Goal: Transaction & Acquisition: Purchase product/service

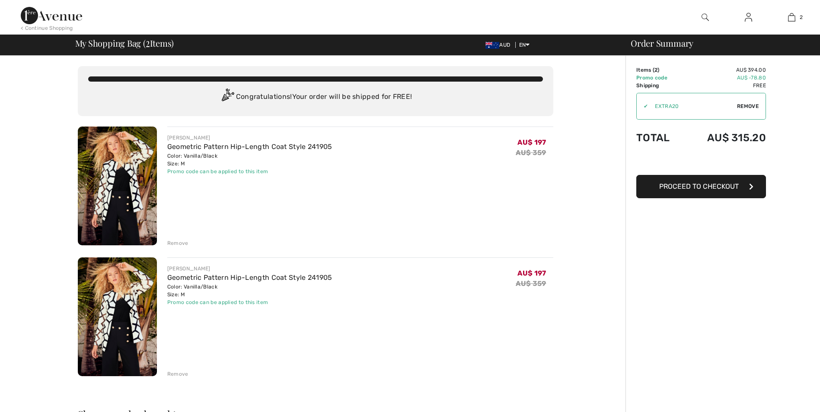
click at [175, 375] on div "Remove" at bounding box center [177, 374] width 21 height 8
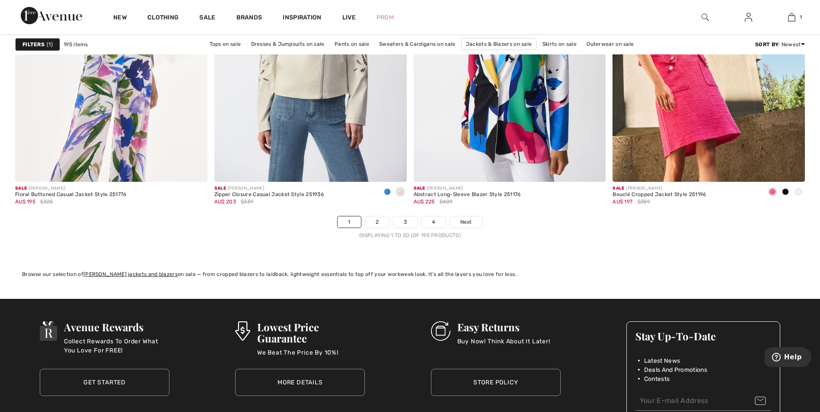
scroll to position [4969, 0]
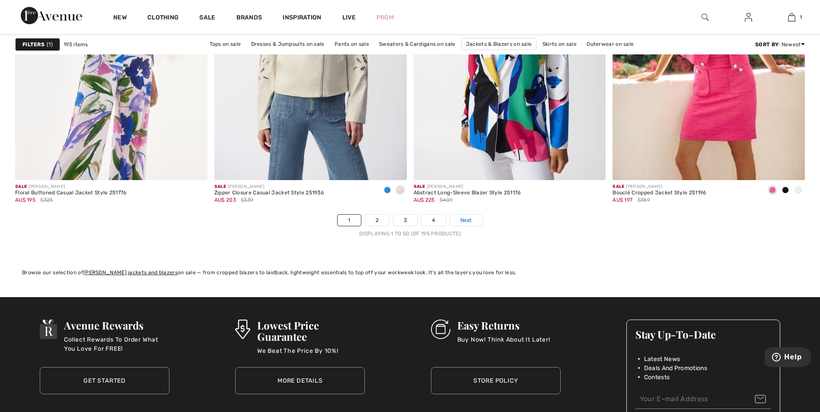
click at [470, 219] on span "Next" at bounding box center [466, 220] width 12 height 8
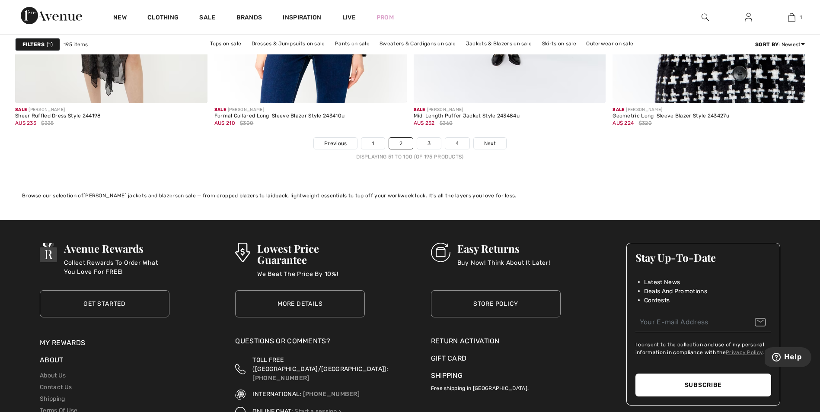
scroll to position [5099, 0]
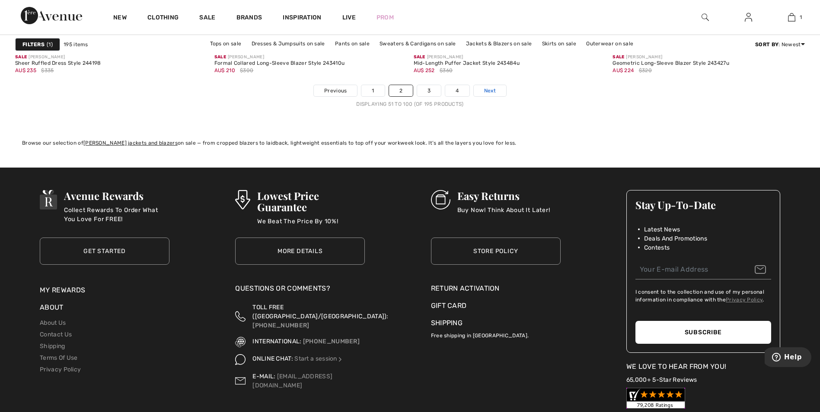
click at [486, 87] on span "Next" at bounding box center [490, 91] width 12 height 8
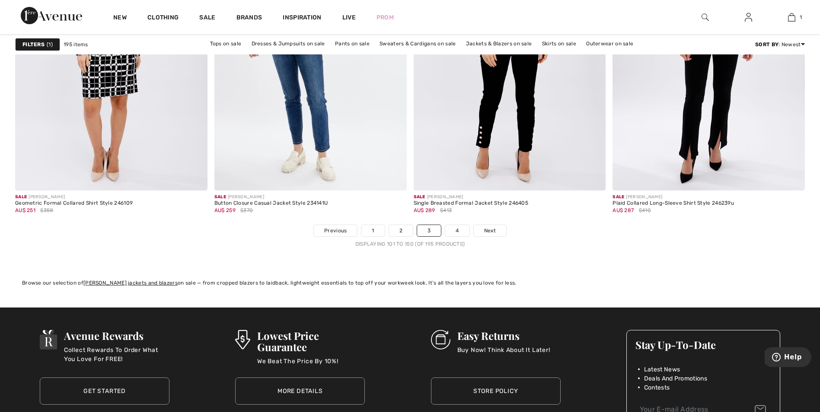
scroll to position [4969, 0]
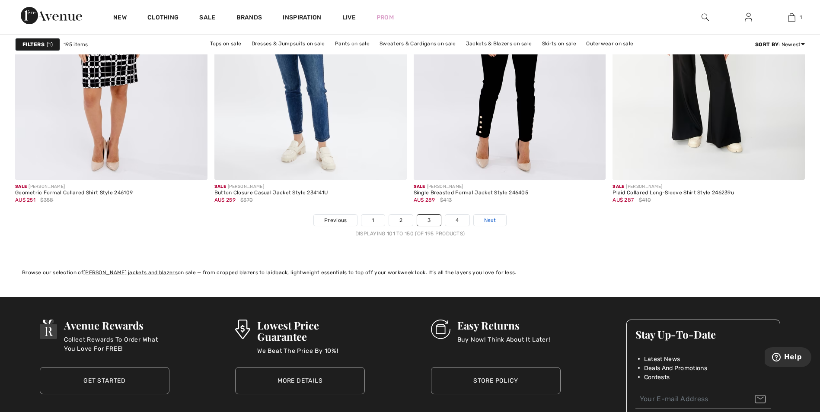
click at [488, 220] on span "Next" at bounding box center [490, 220] width 12 height 8
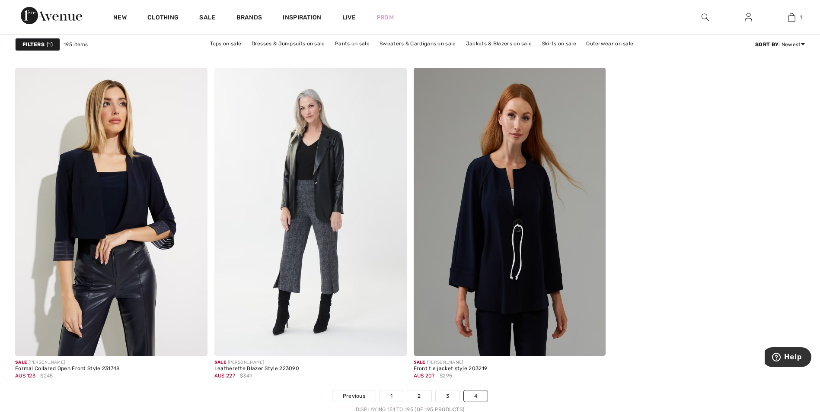
scroll to position [4321, 0]
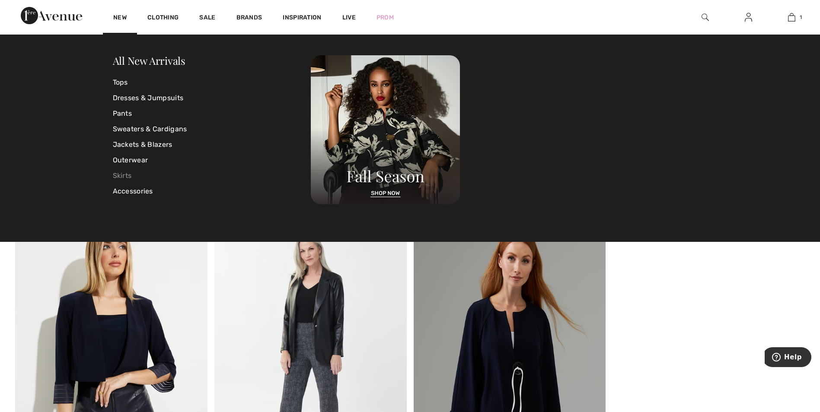
click at [124, 174] on link "Skirts" at bounding box center [212, 176] width 198 height 16
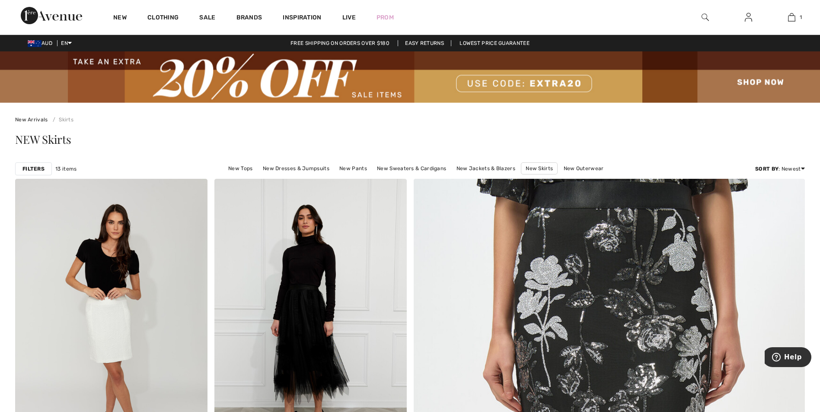
click at [372, 92] on img at bounding box center [410, 76] width 820 height 51
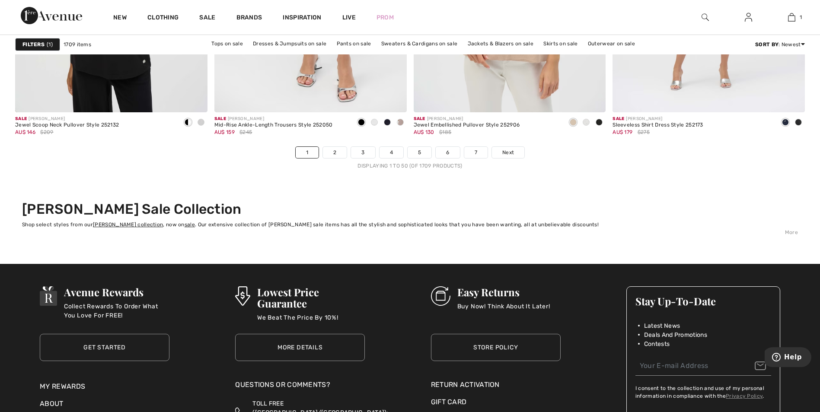
scroll to position [5056, 0]
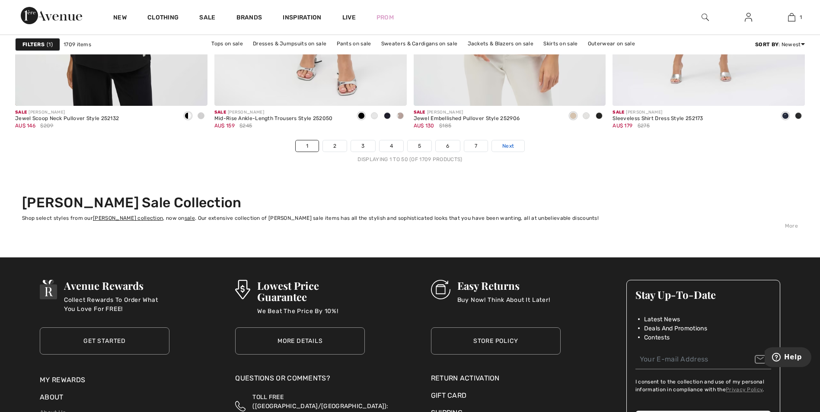
click at [510, 144] on span "Next" at bounding box center [508, 146] width 12 height 8
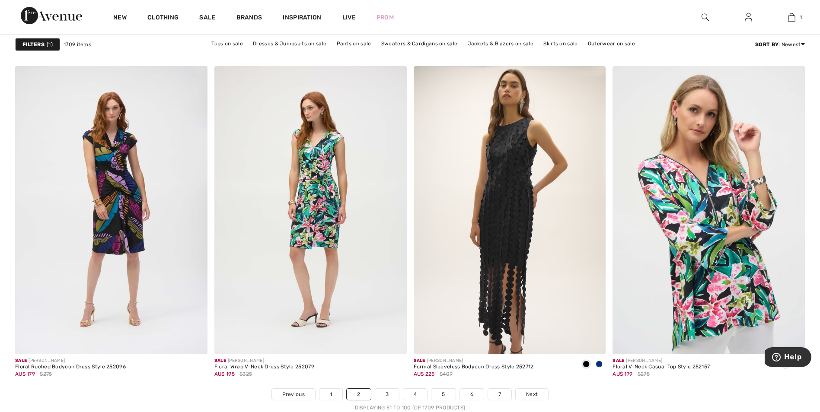
scroll to position [4936, 0]
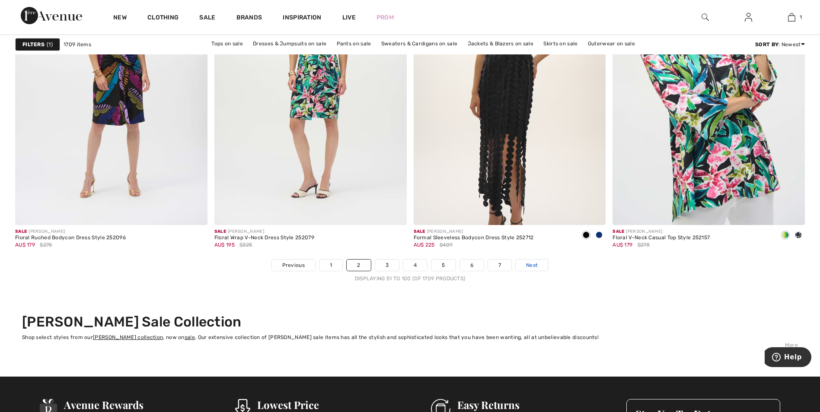
click at [533, 263] on span "Next" at bounding box center [532, 265] width 12 height 8
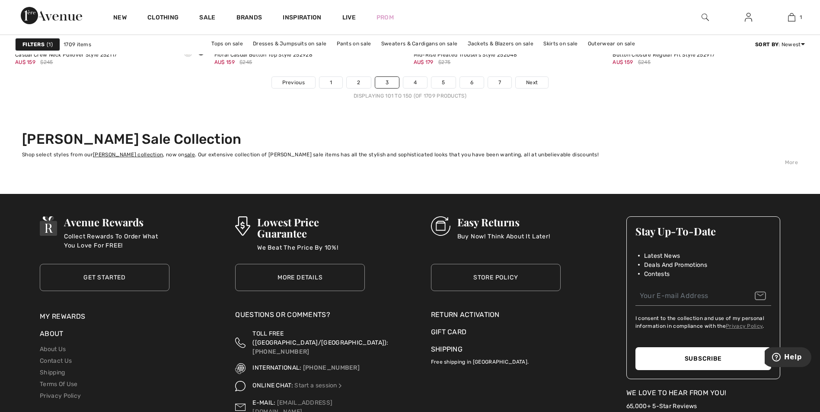
scroll to position [5142, 0]
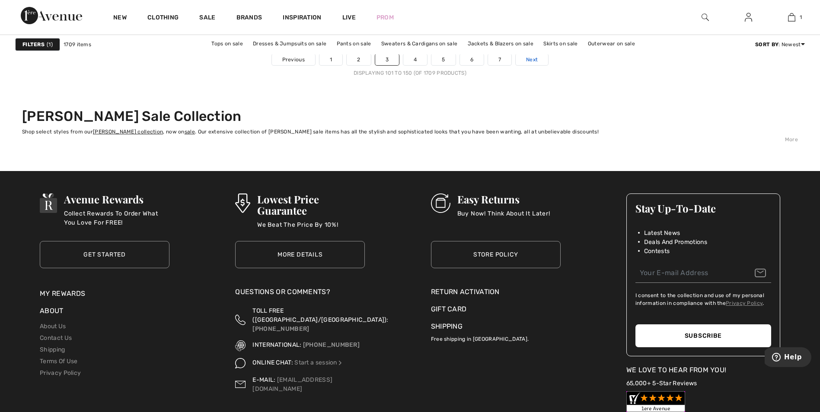
click at [532, 60] on span "Next" at bounding box center [532, 60] width 12 height 8
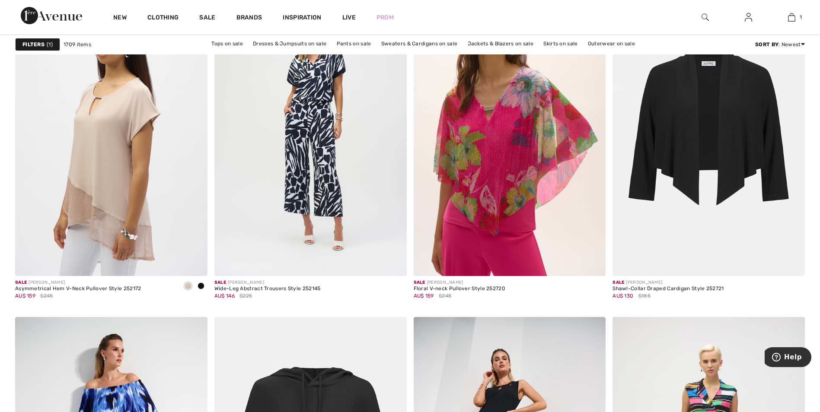
scroll to position [864, 0]
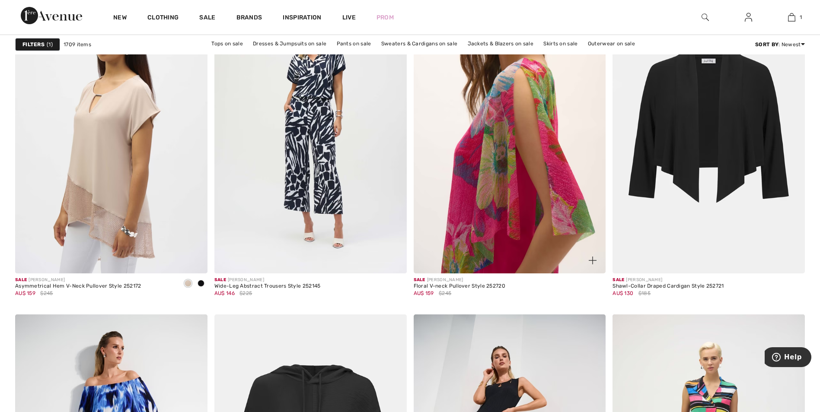
click at [496, 143] on img at bounding box center [510, 129] width 192 height 288
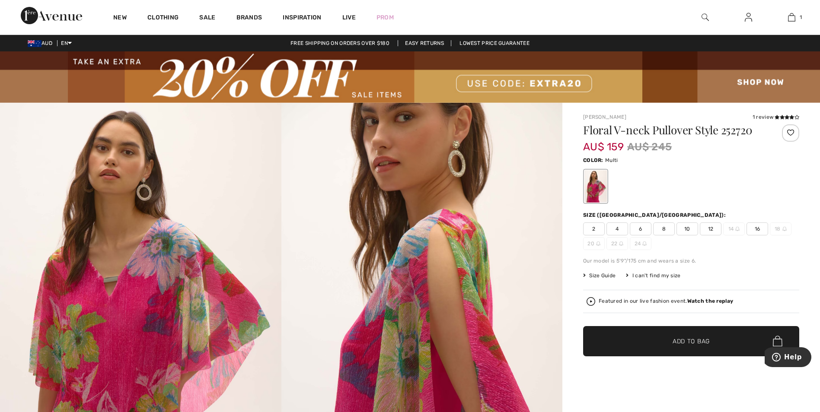
click at [601, 274] on span "Size Guide" at bounding box center [599, 276] width 32 height 8
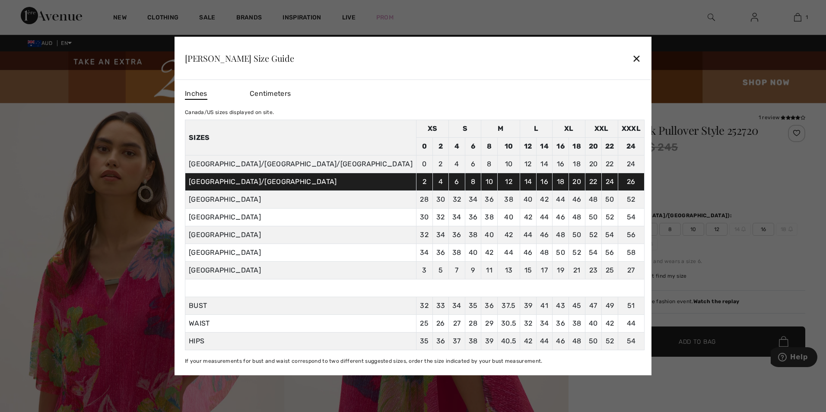
click at [632, 57] on div "✕" at bounding box center [636, 58] width 9 height 18
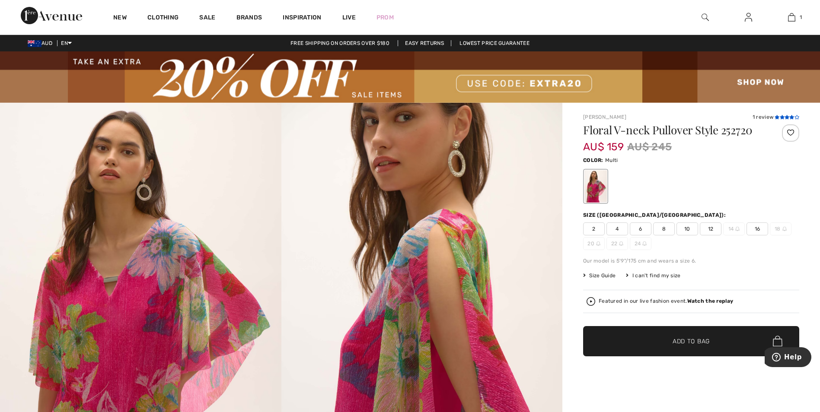
click at [785, 116] on icon at bounding box center [786, 117] width 5 height 4
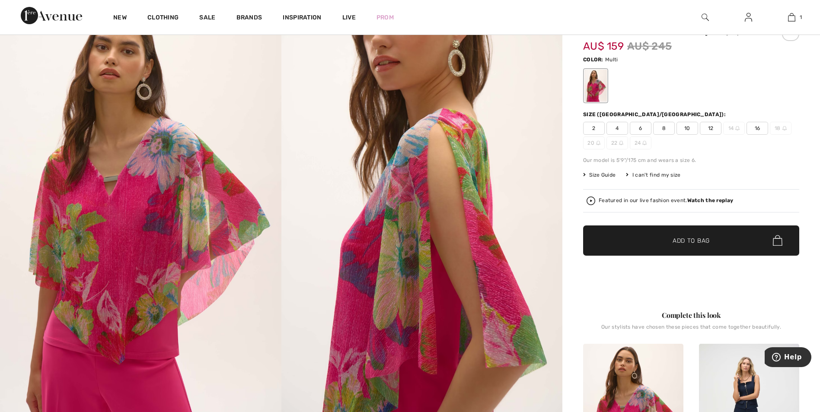
scroll to position [79, 0]
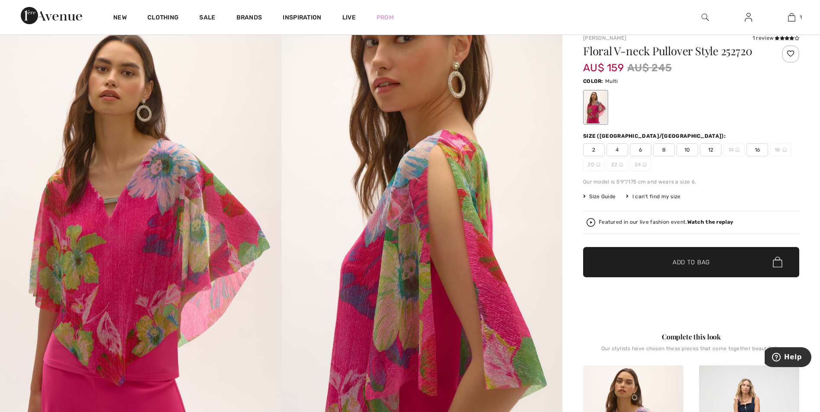
click at [688, 150] on span "10" at bounding box center [687, 149] width 22 height 13
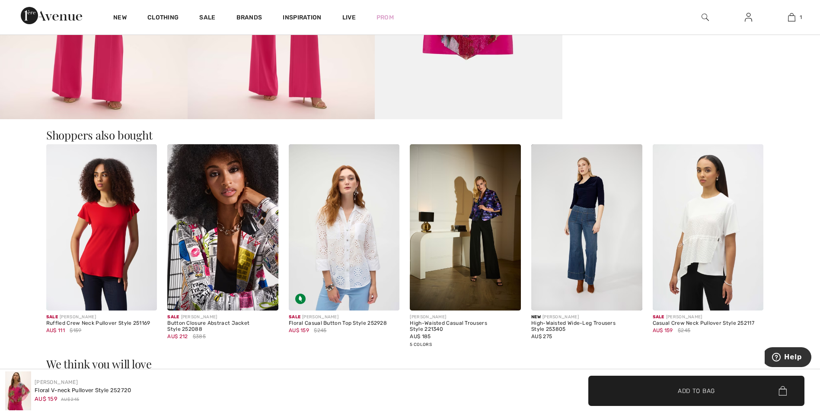
scroll to position [986, 0]
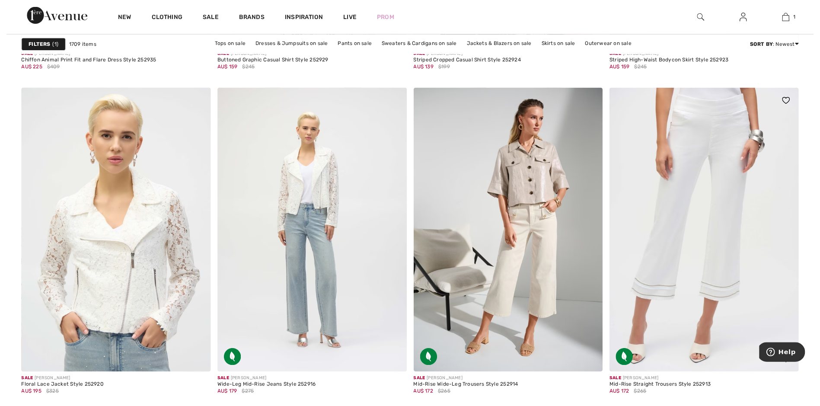
scroll to position [2204, 0]
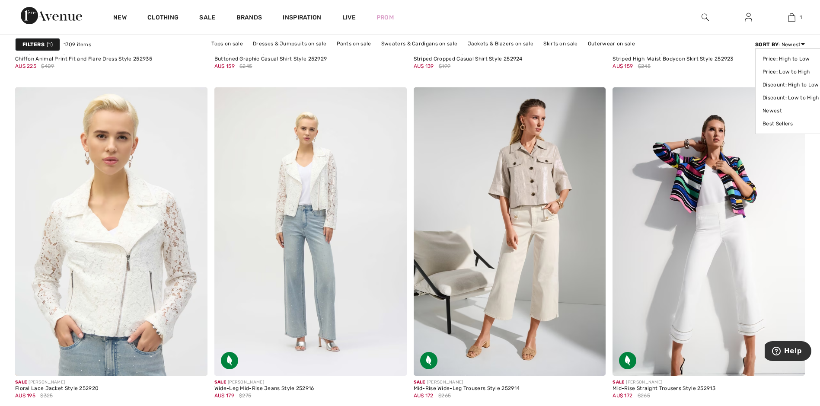
click at [792, 45] on div "Sort By : Newest Price: High to Low Price: Low to High Discount: High to Low Di…" at bounding box center [780, 45] width 50 height 8
click at [788, 70] on link "Price: Low to High" at bounding box center [790, 71] width 56 height 13
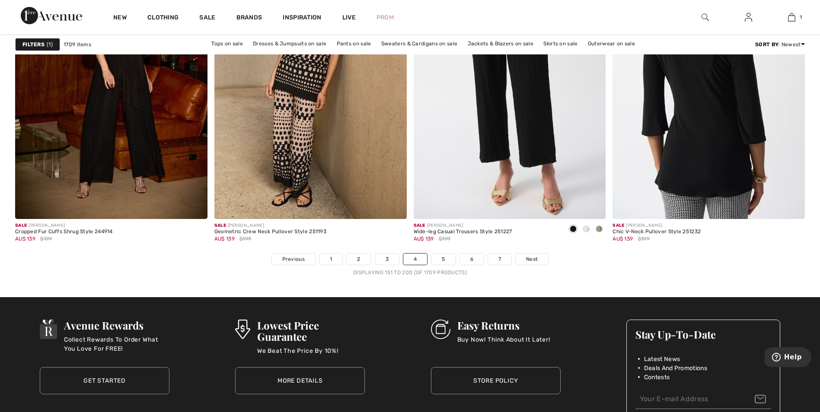
scroll to position [5012, 0]
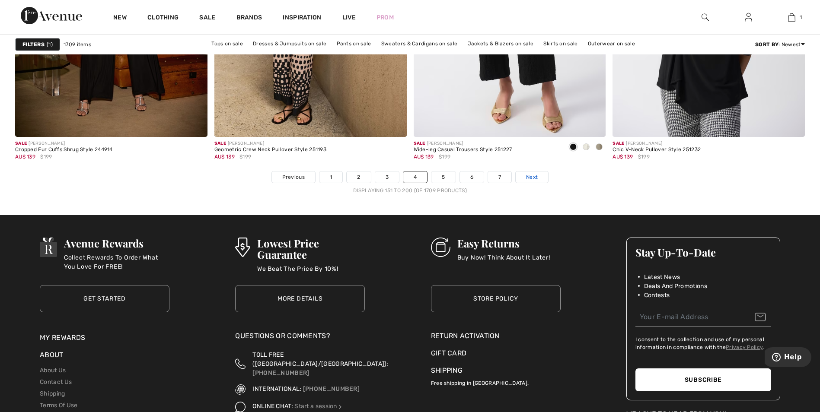
click at [531, 177] on span "Next" at bounding box center [532, 177] width 12 height 8
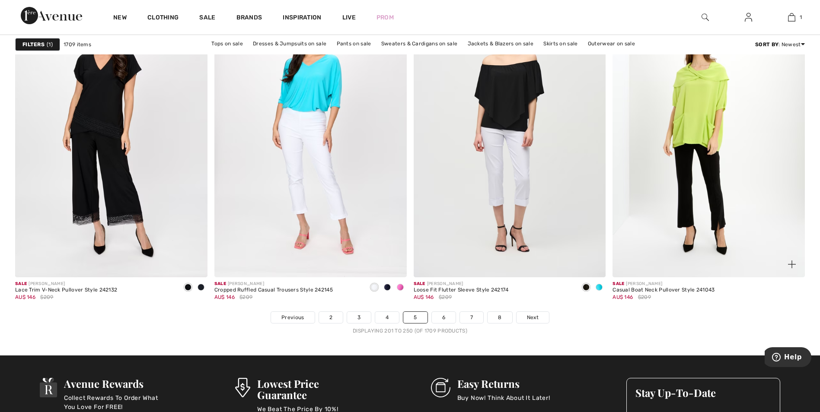
scroll to position [4883, 0]
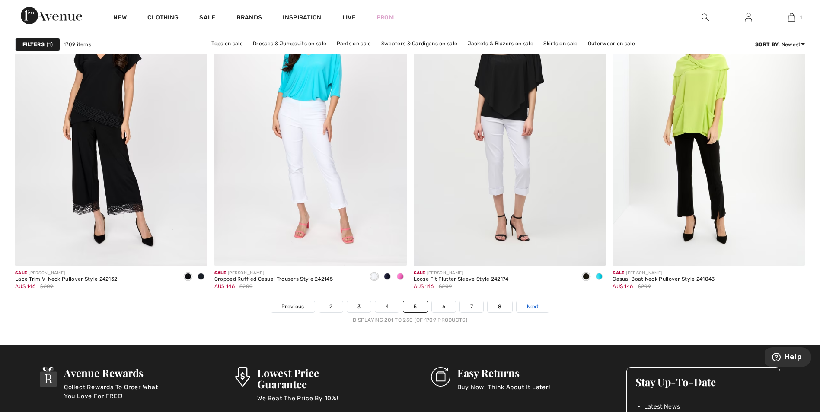
click at [534, 308] on span "Next" at bounding box center [533, 307] width 12 height 8
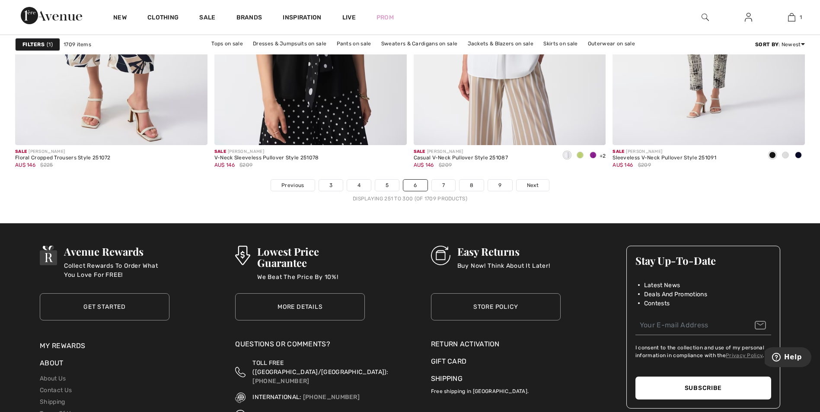
scroll to position [5056, 0]
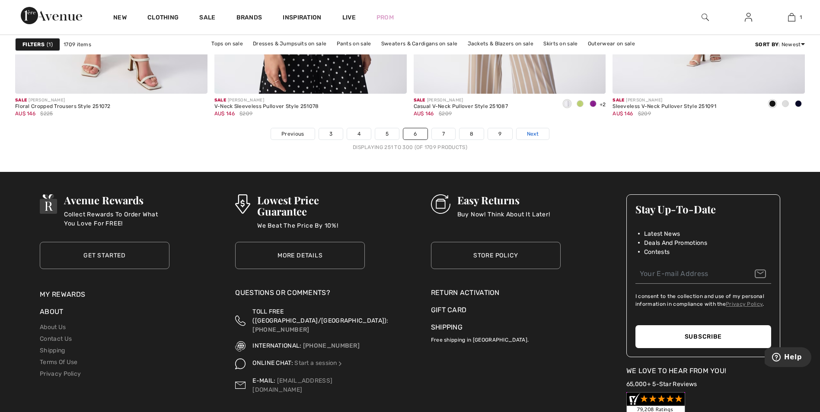
click at [529, 136] on span "Next" at bounding box center [533, 134] width 12 height 8
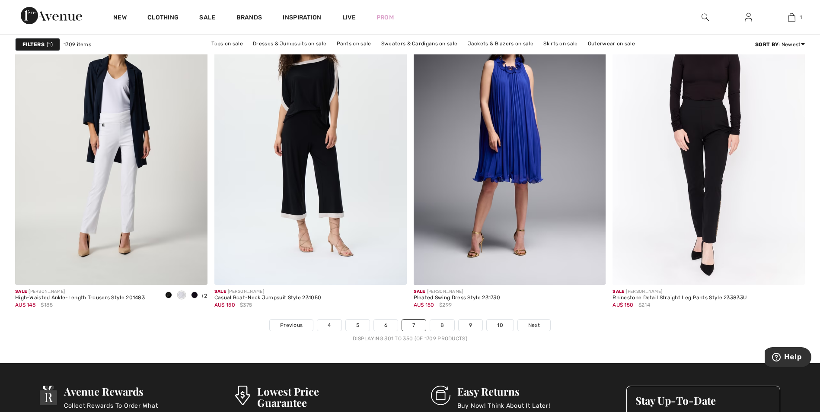
scroll to position [4883, 0]
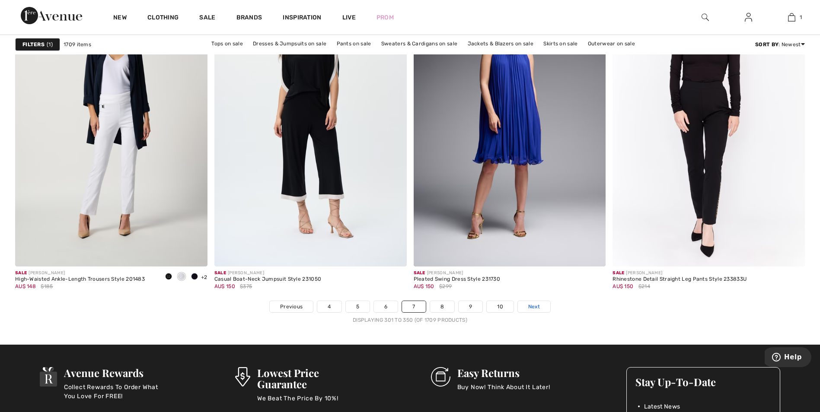
click at [538, 309] on span "Next" at bounding box center [534, 307] width 12 height 8
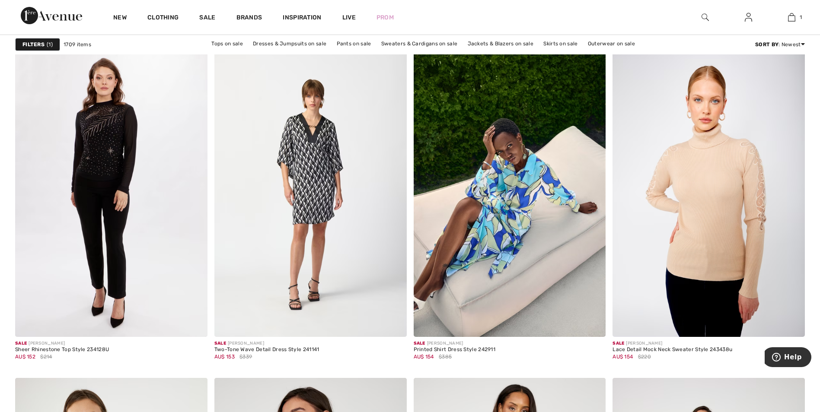
scroll to position [1901, 0]
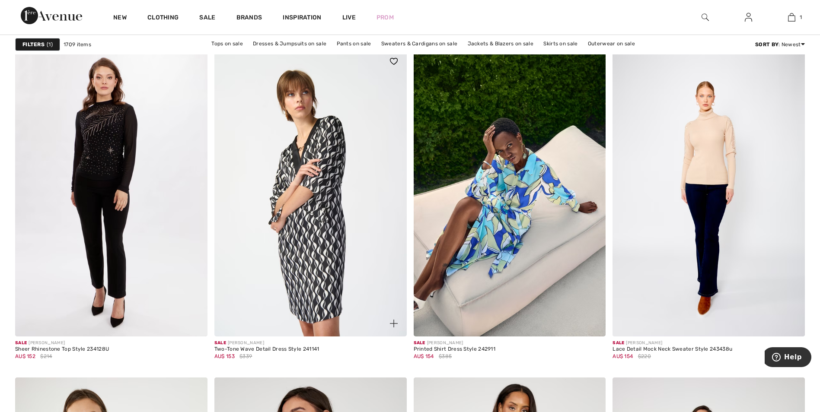
click at [314, 197] on img at bounding box center [310, 192] width 192 height 288
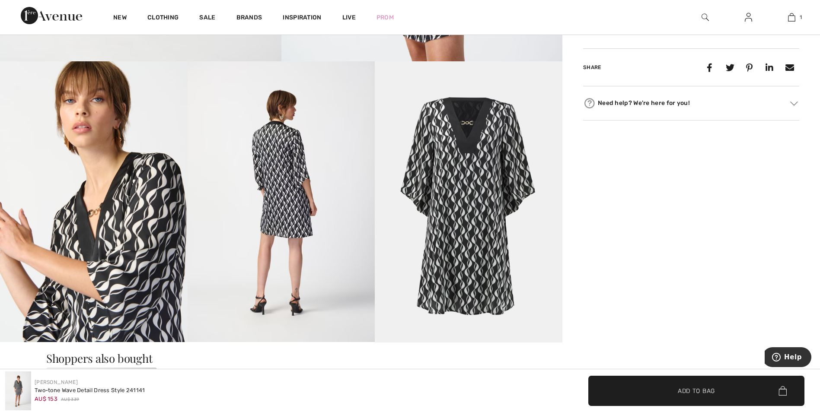
scroll to position [519, 0]
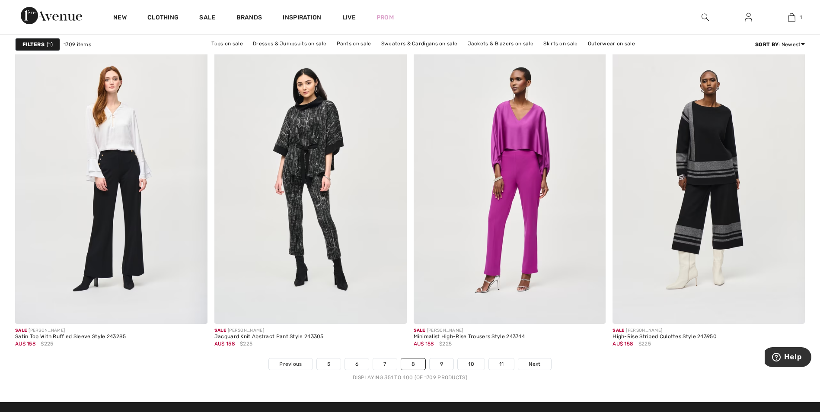
scroll to position [4840, 0]
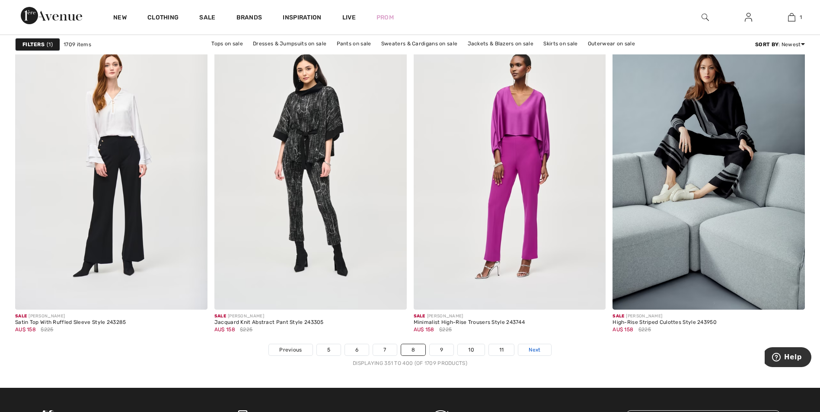
click at [533, 350] on span "Next" at bounding box center [534, 350] width 12 height 8
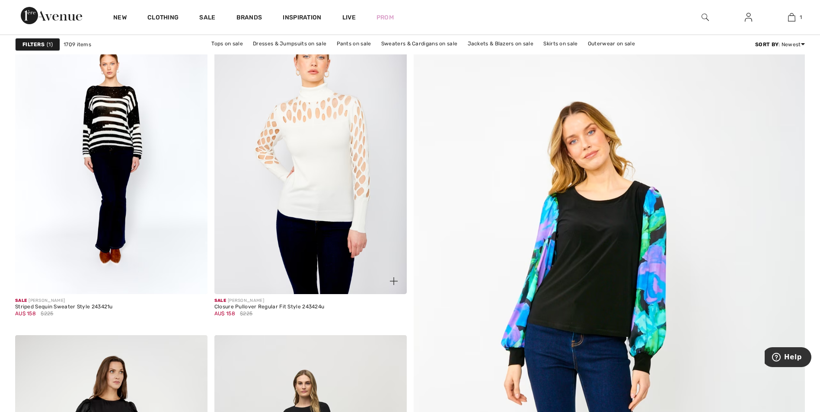
click at [315, 144] on img at bounding box center [310, 150] width 192 height 288
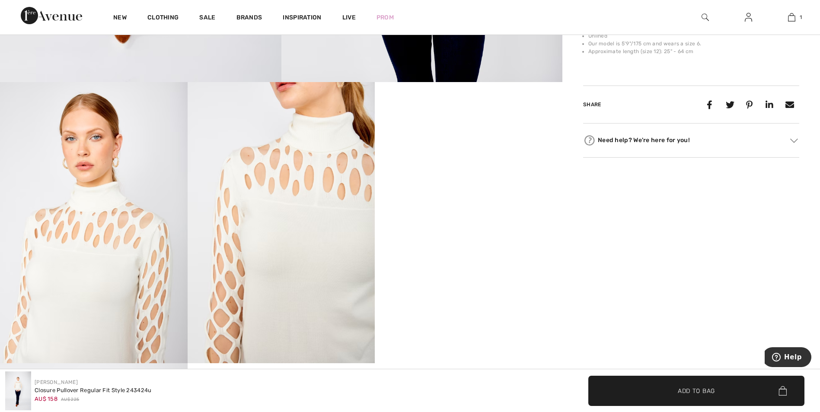
scroll to position [475, 0]
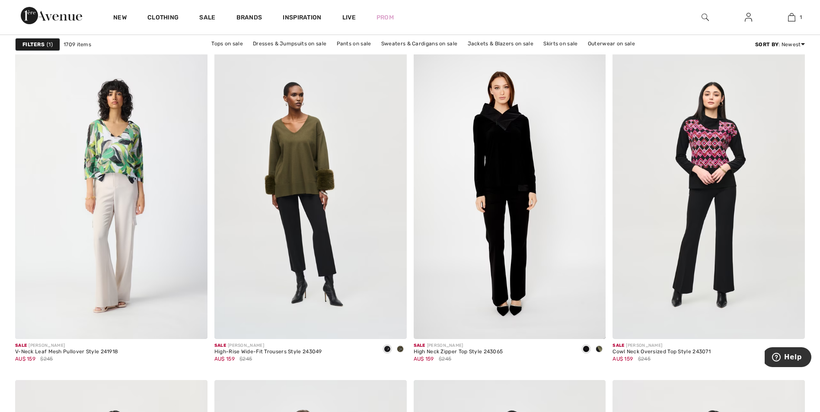
scroll to position [1901, 0]
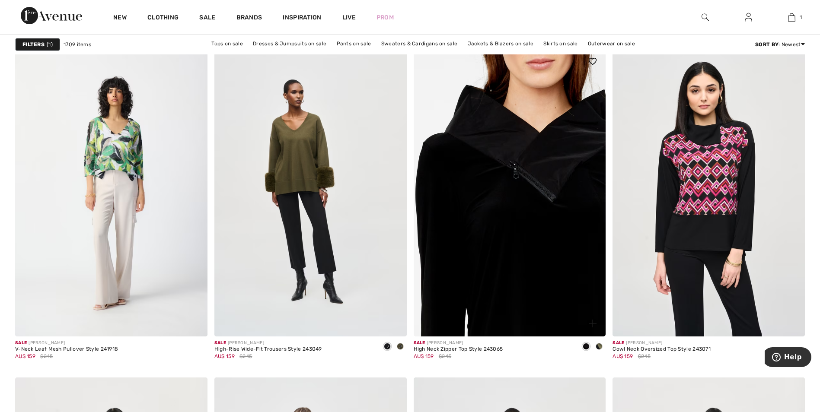
click at [522, 165] on img at bounding box center [510, 192] width 192 height 288
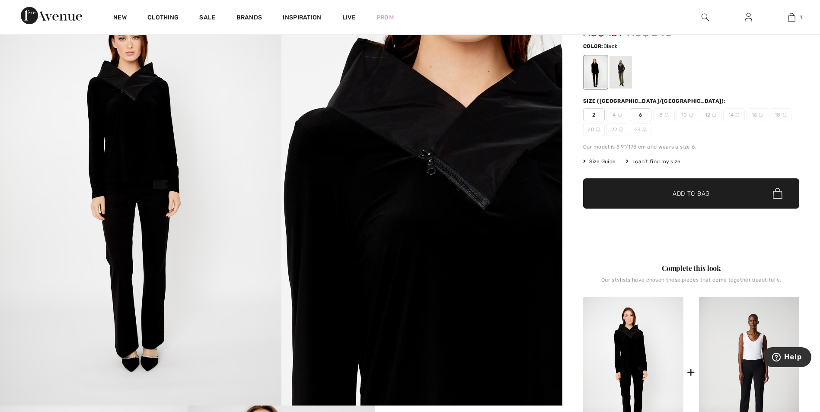
scroll to position [43, 0]
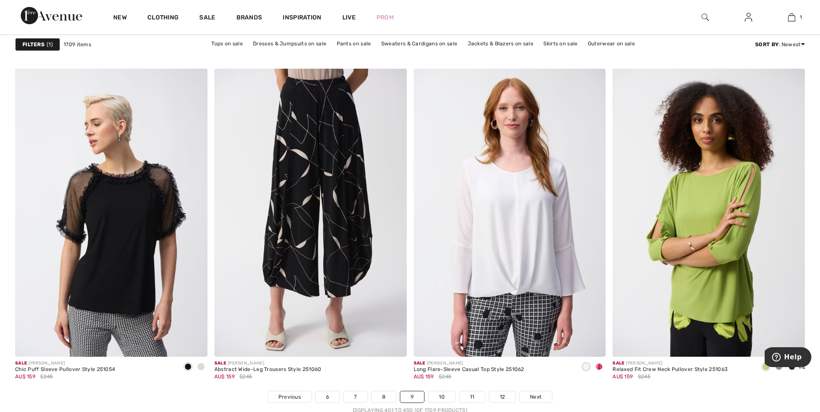
scroll to position [4840, 0]
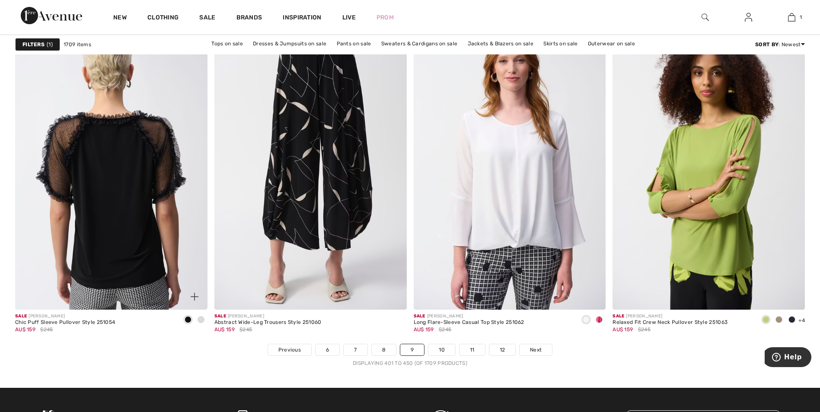
click at [114, 182] on img at bounding box center [111, 166] width 192 height 288
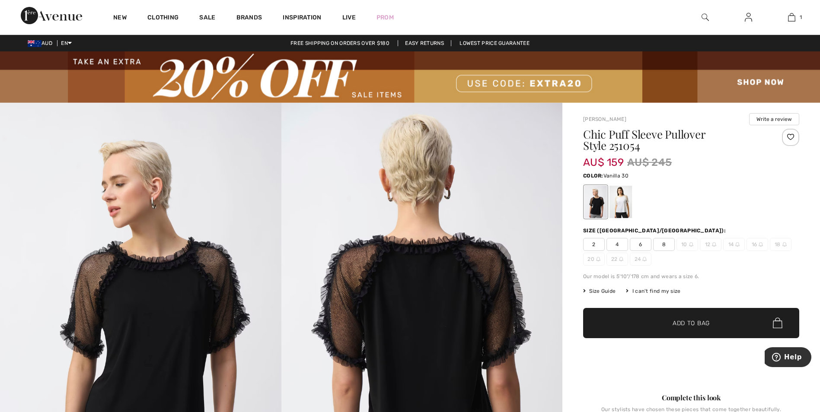
click at [620, 203] on div at bounding box center [620, 202] width 22 height 32
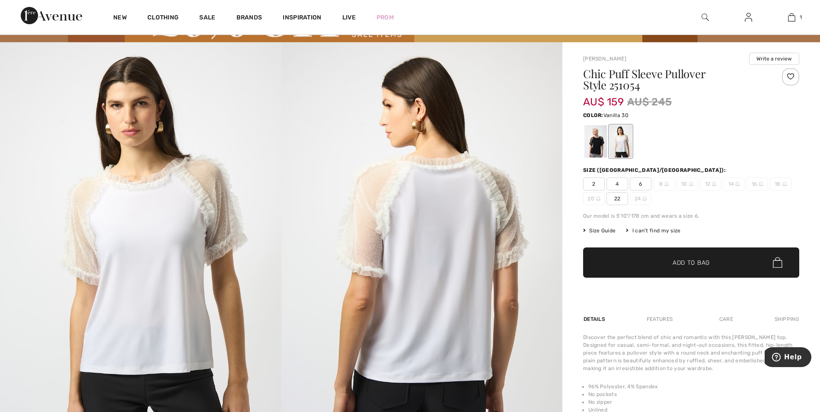
scroll to position [43, 0]
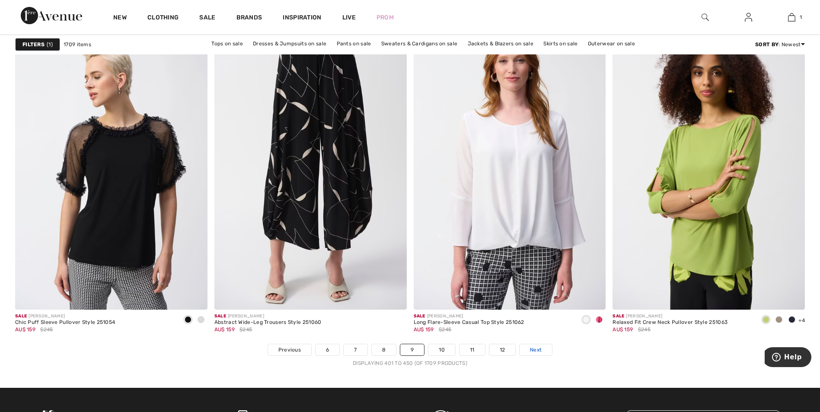
click at [542, 351] on link "Next" at bounding box center [535, 349] width 32 height 11
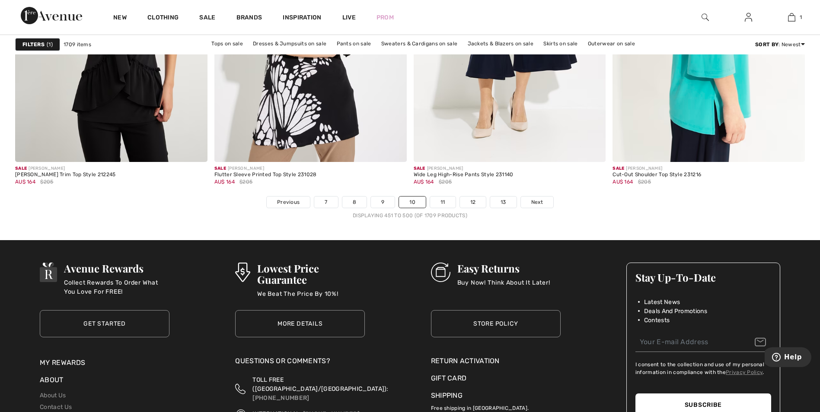
scroll to position [5012, 0]
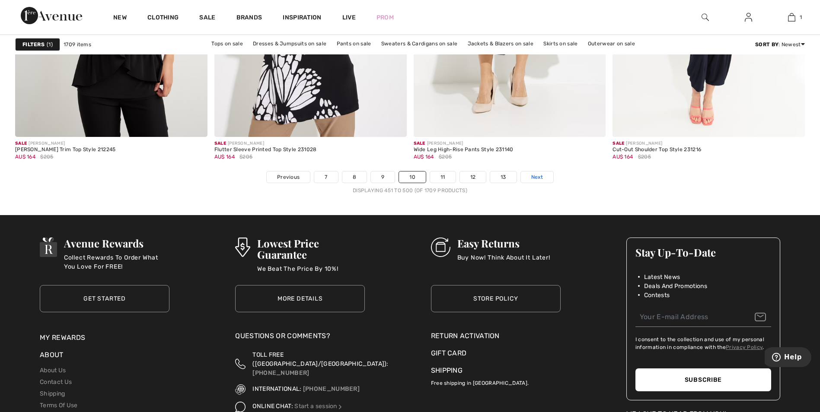
click at [535, 178] on span "Next" at bounding box center [537, 177] width 12 height 8
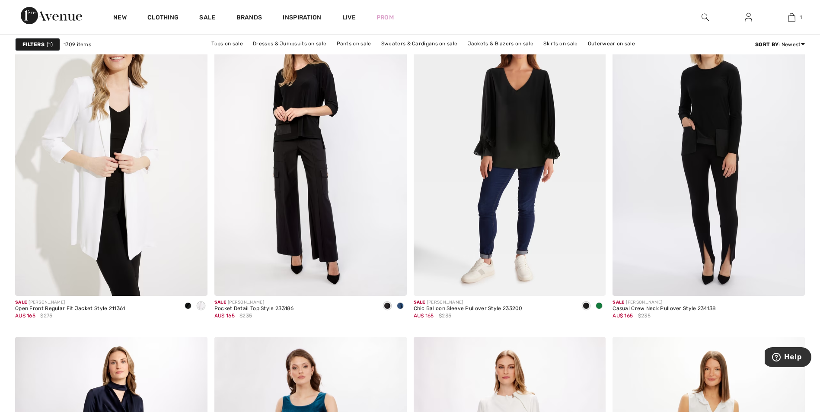
scroll to position [778, 0]
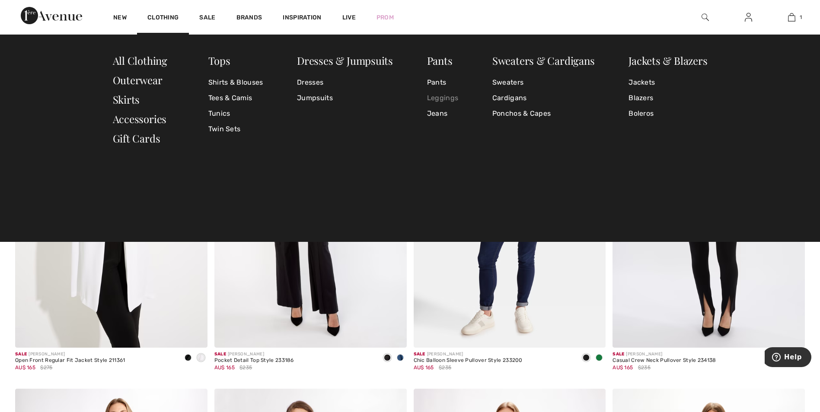
click at [442, 96] on link "Leggings" at bounding box center [442, 98] width 31 height 16
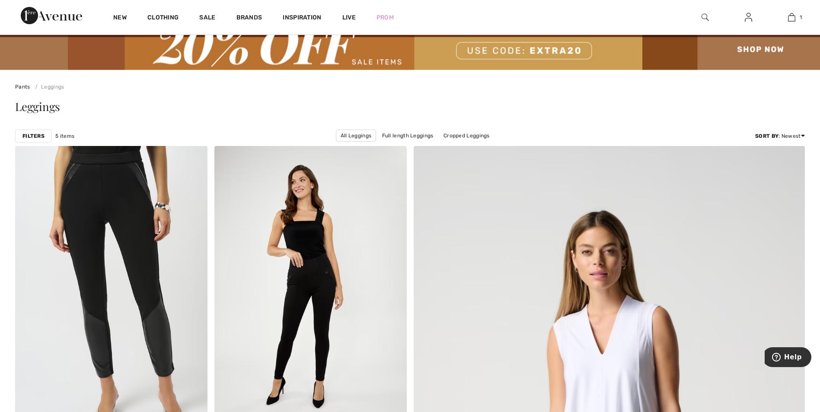
scroll to position [173, 0]
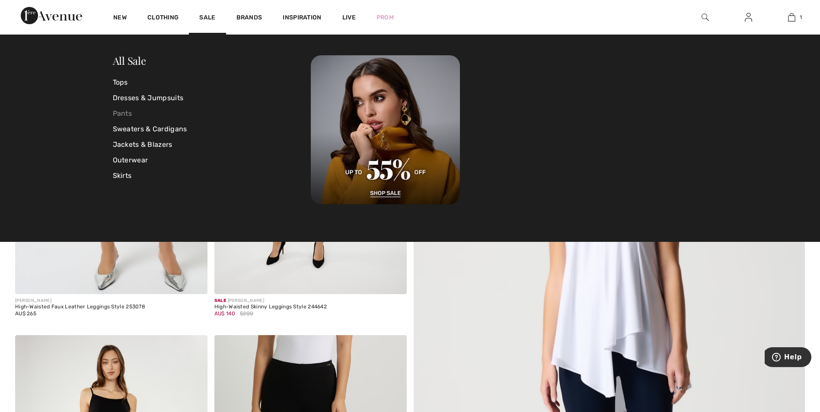
click at [124, 110] on link "Pants" at bounding box center [212, 114] width 198 height 16
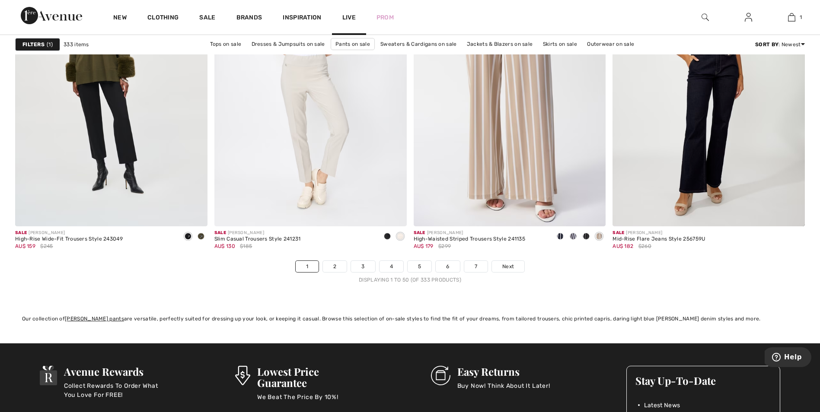
scroll to position [4883, 0]
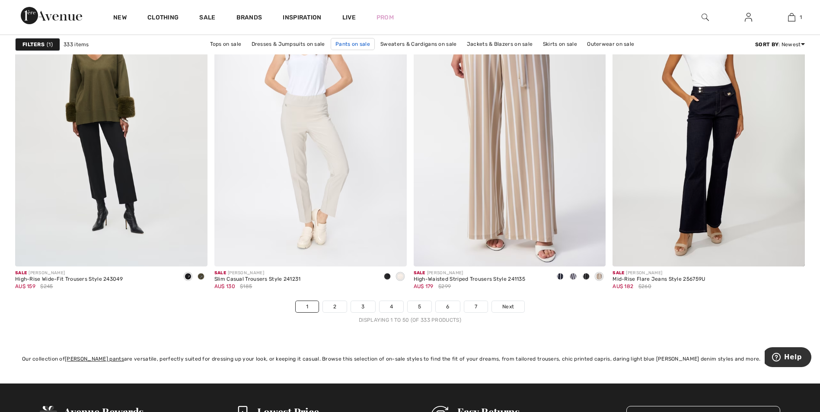
click at [348, 41] on link "Pants on sale" at bounding box center [353, 44] width 44 height 12
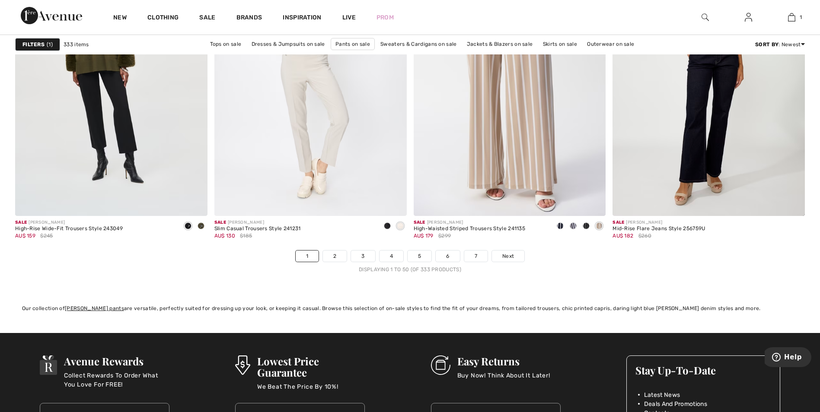
scroll to position [4933, 0]
